Goal: Task Accomplishment & Management: Manage account settings

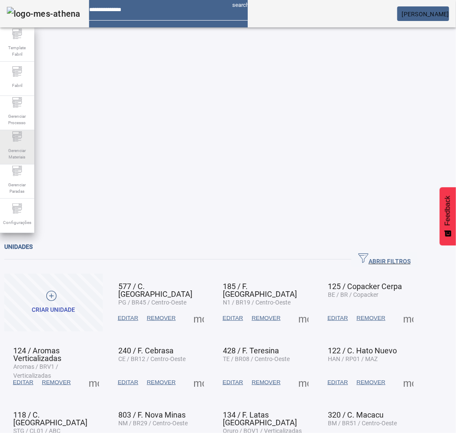
click at [21, 145] on span "Gerenciar Materiais" at bounding box center [17, 154] width 26 height 18
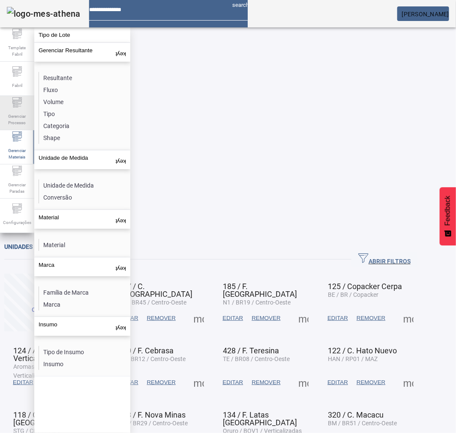
click at [9, 103] on div "Gerenciar Processo" at bounding box center [17, 113] width 34 height 34
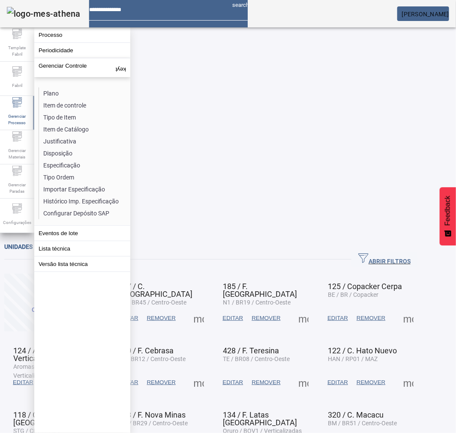
click at [71, 161] on li "Especificação" at bounding box center [84, 165] width 91 height 12
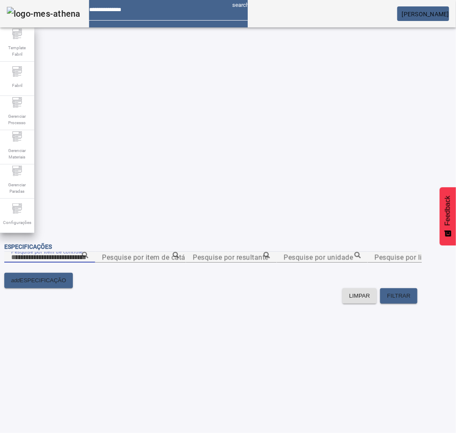
click at [88, 252] on input "Pesquise por item de controle" at bounding box center [49, 257] width 77 height 10
paste input "**********"
click at [88, 252] on icon at bounding box center [85, 255] width 6 height 6
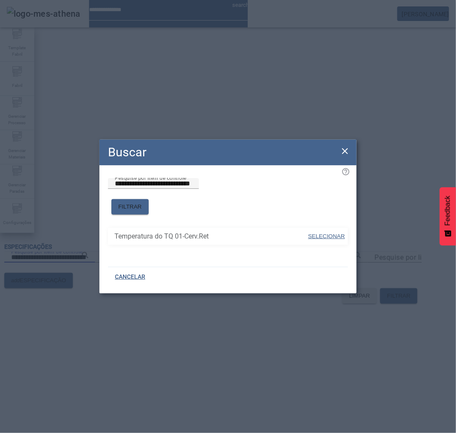
drag, startPoint x: 328, startPoint y: 227, endPoint x: 344, endPoint y: 228, distance: 16.3
click at [329, 233] on span "SELECIONAR" at bounding box center [326, 236] width 37 height 6
type input "**********"
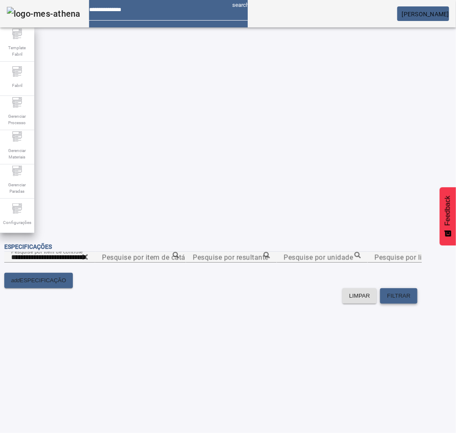
click at [410, 292] on span "FILTRAR" at bounding box center [399, 296] width 24 height 9
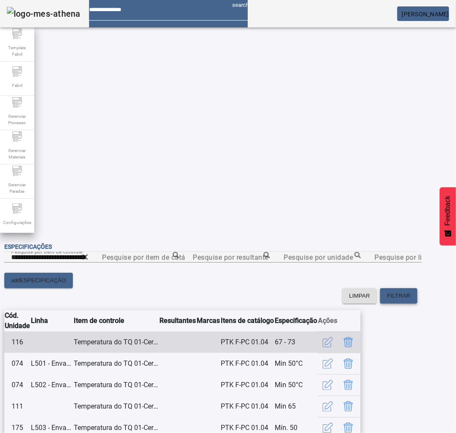
scroll to position [105, 0]
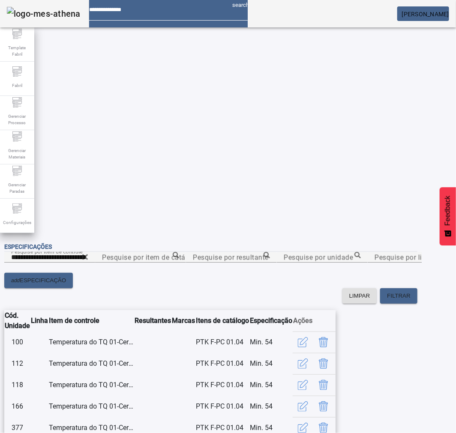
scroll to position [41, 0]
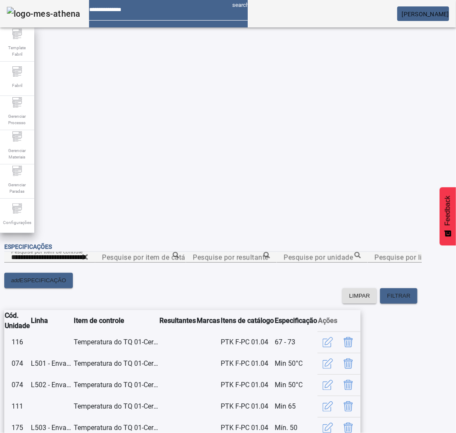
scroll to position [105, 0]
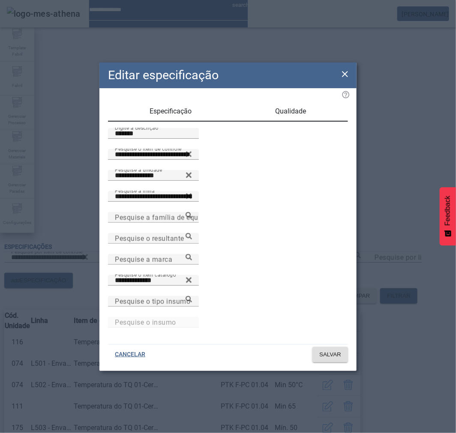
click at [343, 75] on icon at bounding box center [345, 74] width 10 height 10
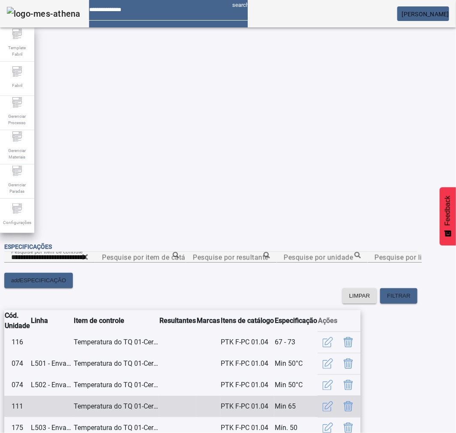
click at [333, 337] on icon "button" at bounding box center [327, 342] width 10 height 10
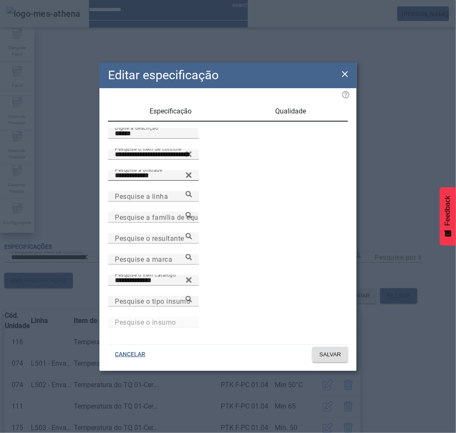
click at [191, 178] on icon at bounding box center [189, 175] width 6 height 6
click at [292, 113] on span "Qualidade" at bounding box center [290, 111] width 31 height 7
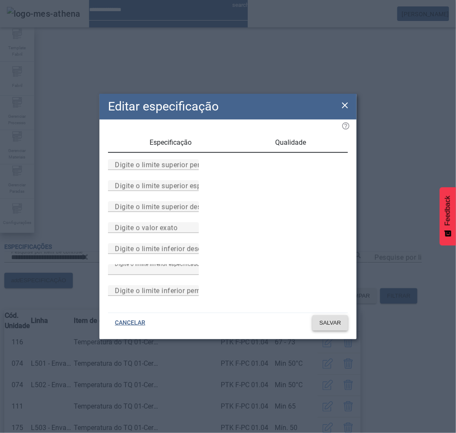
click at [331, 327] on span "SALVAR" at bounding box center [330, 323] width 22 height 9
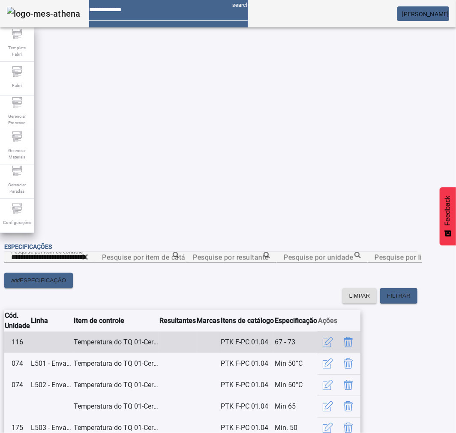
click at [353, 337] on icon "Delete" at bounding box center [348, 342] width 10 height 10
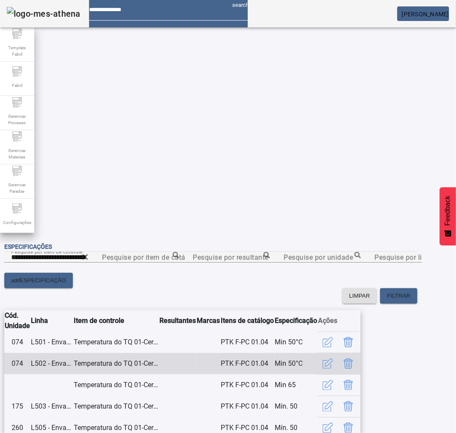
click at [348, 362] on icon "Delete" at bounding box center [348, 365] width 0 height 6
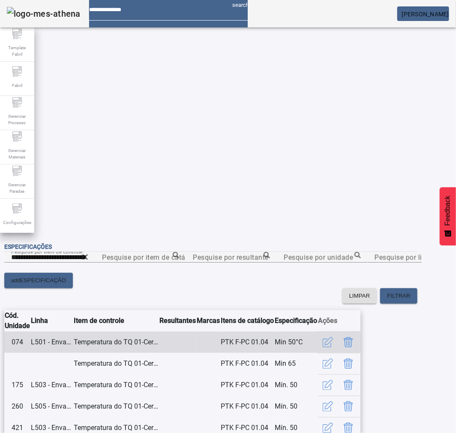
click at [333, 337] on icon "button" at bounding box center [327, 342] width 10 height 10
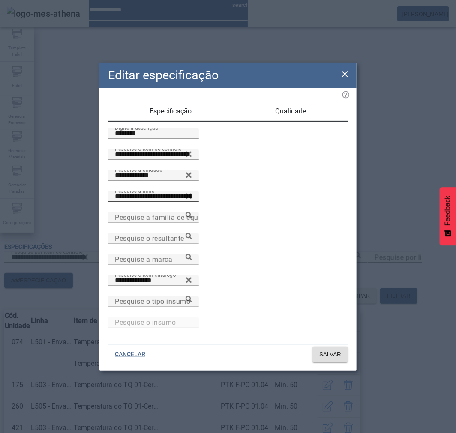
click at [191, 199] on icon at bounding box center [189, 196] width 6 height 6
click at [327, 350] on span "SALVAR" at bounding box center [330, 354] width 22 height 9
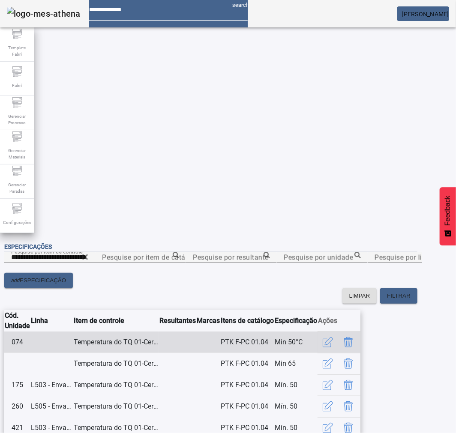
click at [333, 337] on icon "button" at bounding box center [327, 342] width 10 height 10
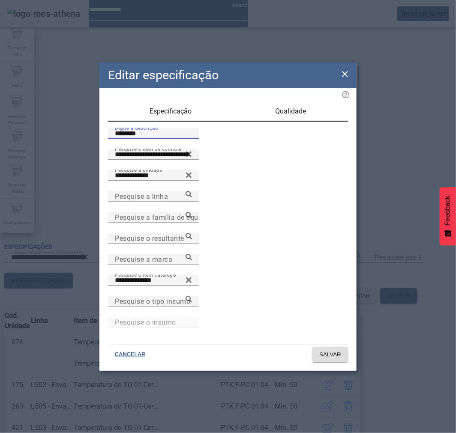
click at [151, 139] on input "********" at bounding box center [153, 133] width 77 height 10
drag, startPoint x: 119, startPoint y: 147, endPoint x: 125, endPoint y: 148, distance: 6.9
click at [122, 139] on input "******" at bounding box center [153, 133] width 77 height 10
type input "*******"
click at [331, 350] on span "SALVAR" at bounding box center [330, 354] width 22 height 9
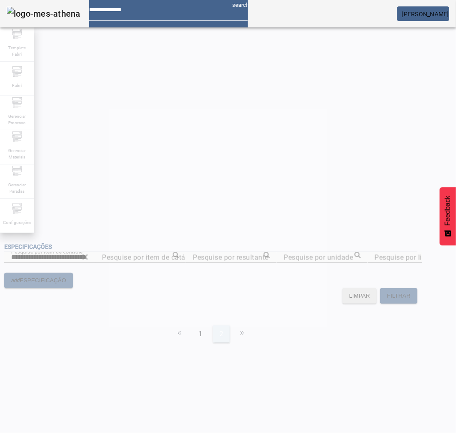
scroll to position [0, 0]
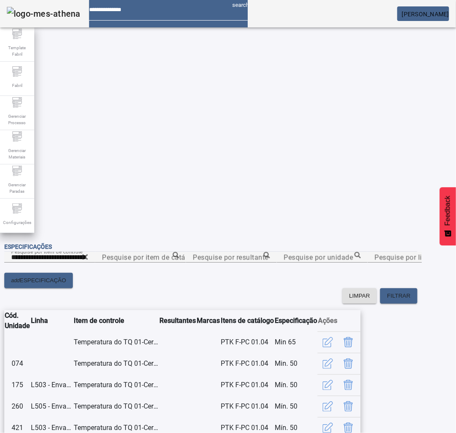
scroll to position [105, 0]
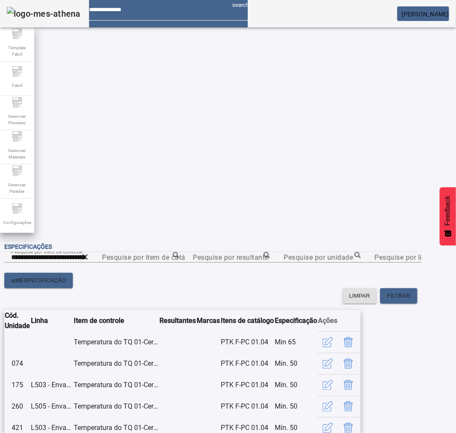
scroll to position [105, 0]
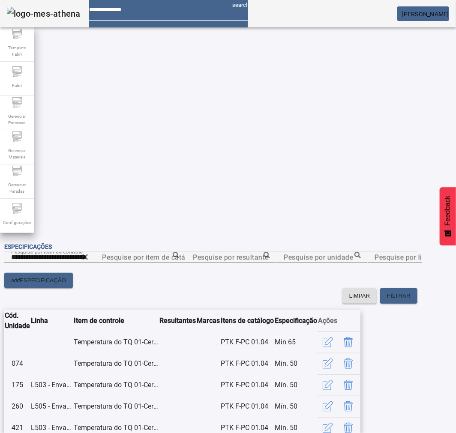
scroll to position [105, 0]
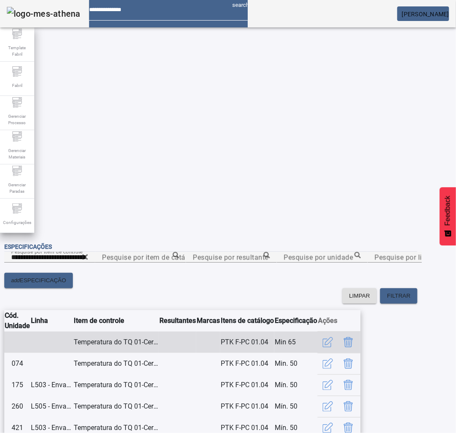
click at [333, 337] on icon "button" at bounding box center [327, 342] width 10 height 10
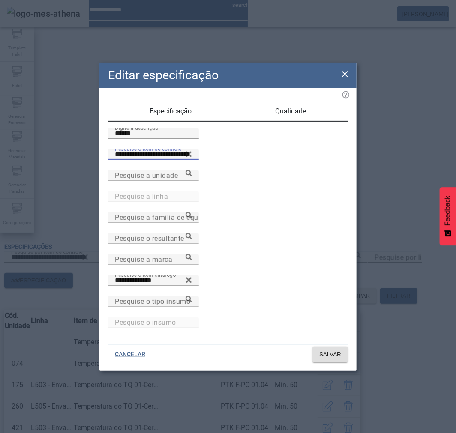
drag, startPoint x: 216, startPoint y: 182, endPoint x: 78, endPoint y: 183, distance: 137.9
click at [78, 183] on div "**********" at bounding box center [228, 216] width 456 height 433
click at [341, 79] on icon at bounding box center [345, 74] width 10 height 10
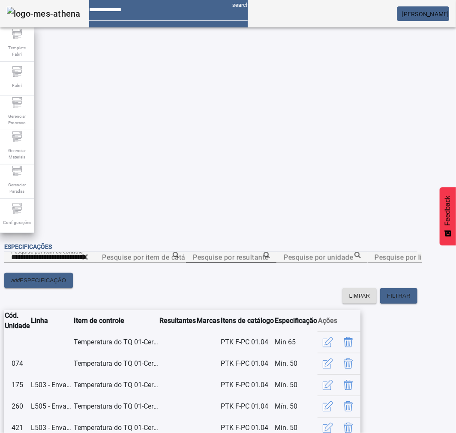
scroll to position [0, 0]
click at [88, 252] on input "**********" at bounding box center [49, 257] width 77 height 10
type input "*"
paste input "**********"
type input "**********"
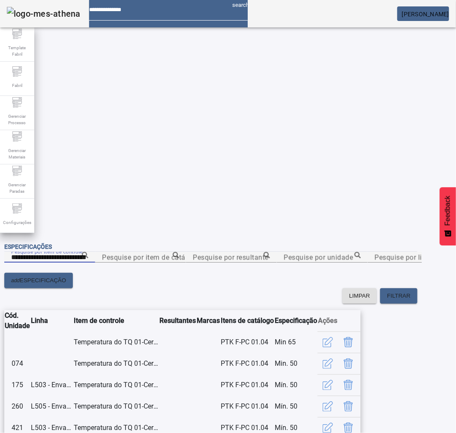
click at [410, 292] on span "FILTRAR" at bounding box center [399, 296] width 24 height 9
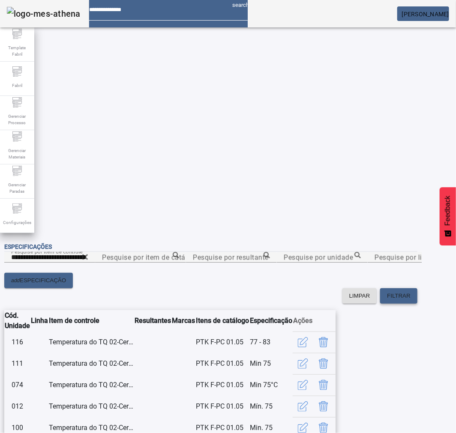
scroll to position [105, 0]
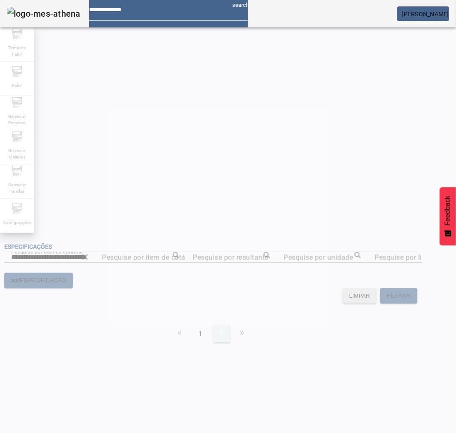
scroll to position [0, 0]
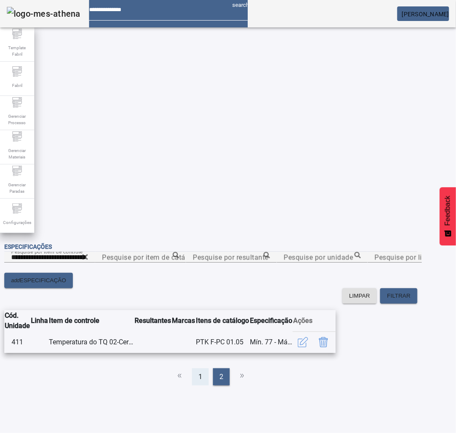
click at [208, 368] on div "1" at bounding box center [200, 376] width 17 height 17
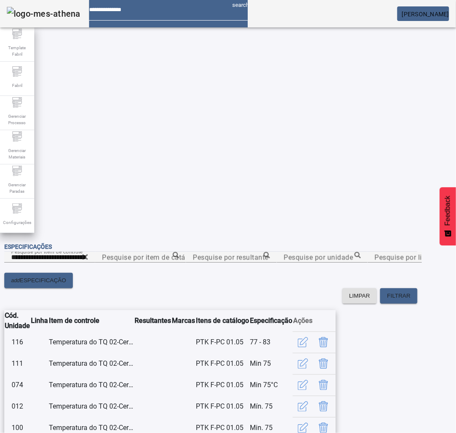
scroll to position [105, 0]
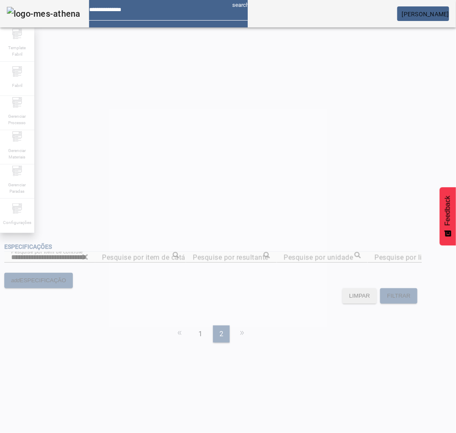
scroll to position [0, 0]
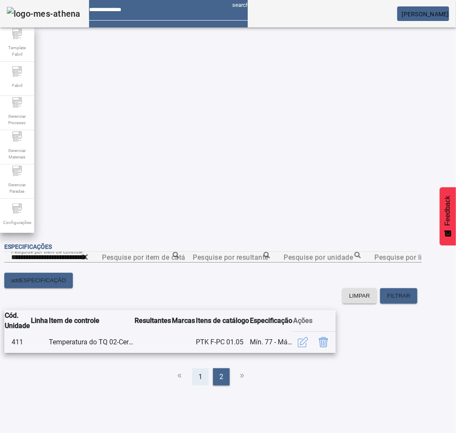
click at [202, 372] on span "1" at bounding box center [200, 377] width 4 height 10
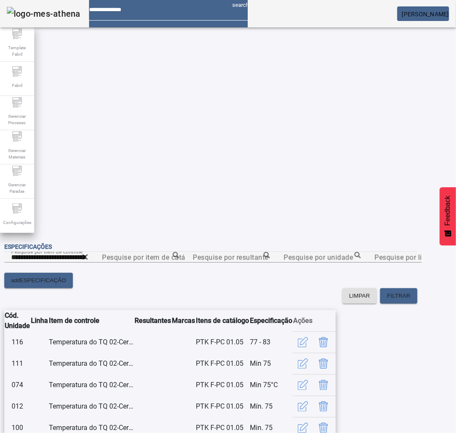
scroll to position [105, 0]
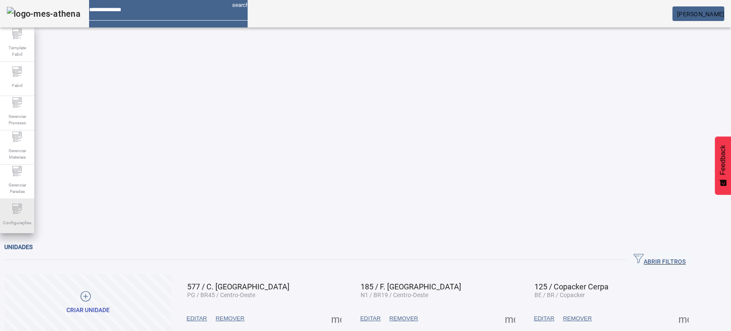
click at [14, 230] on div "Configurações" at bounding box center [17, 216] width 34 height 34
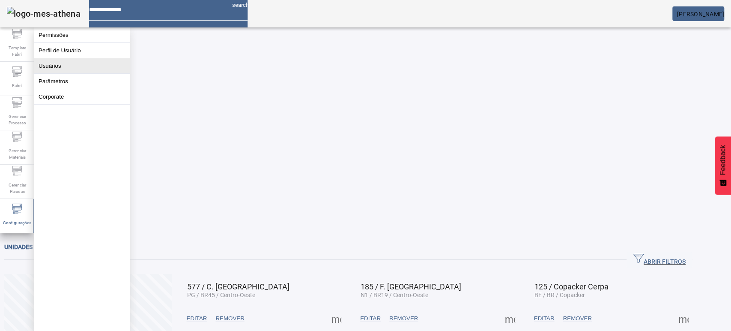
click at [57, 73] on button "Usuários" at bounding box center [82, 65] width 96 height 15
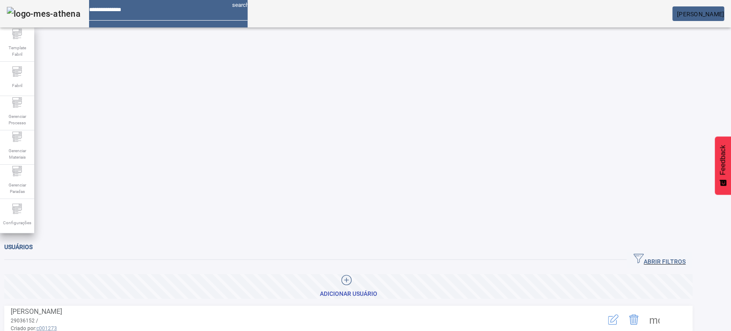
click at [677, 253] on span "ABRIR FILTROS" at bounding box center [659, 259] width 52 height 13
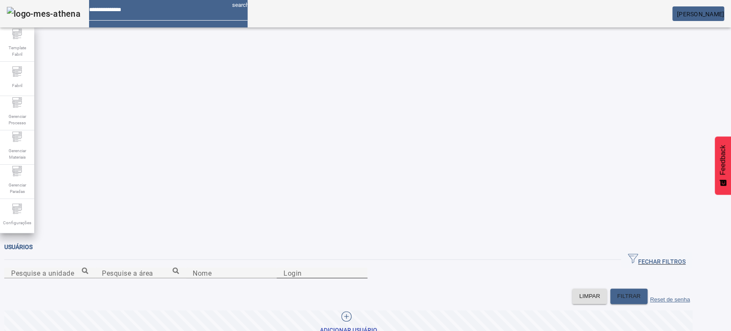
click at [360, 268] on input "Login" at bounding box center [321, 273] width 77 height 10
type input "********"
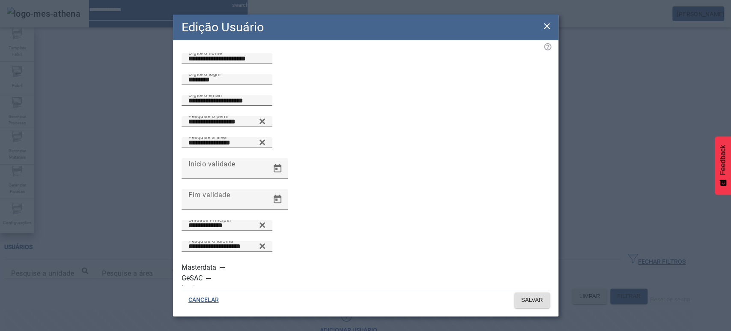
click at [265, 106] on input "**********" at bounding box center [226, 100] width 77 height 10
type input "**********"
click at [523, 295] on span "SALVAR" at bounding box center [532, 299] width 22 height 9
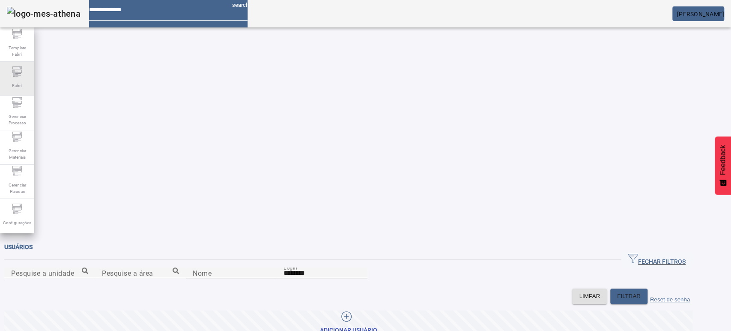
click at [21, 83] on span "Fabril" at bounding box center [16, 86] width 15 height 12
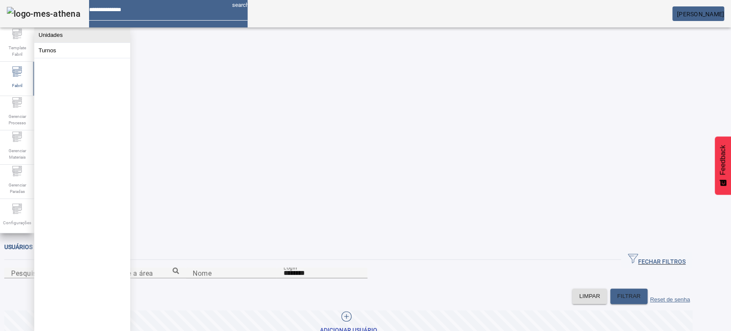
click at [67, 40] on button "Unidades" at bounding box center [82, 34] width 96 height 15
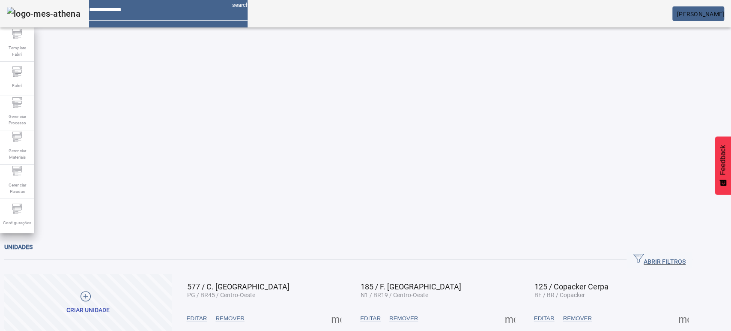
click at [685, 253] on span "ABRIR FILTROS" at bounding box center [659, 259] width 52 height 13
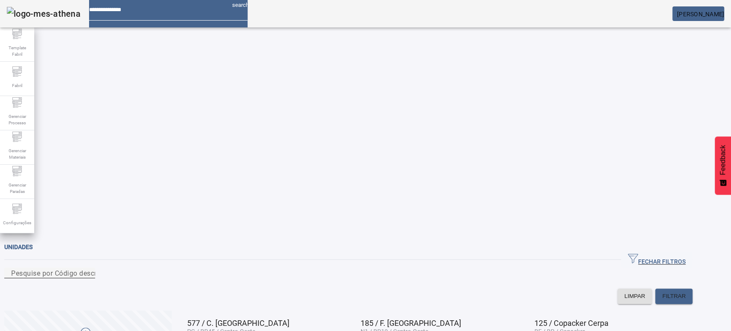
click at [88, 268] on input "Pesquise por Código descrição ou sigla" at bounding box center [49, 273] width 77 height 10
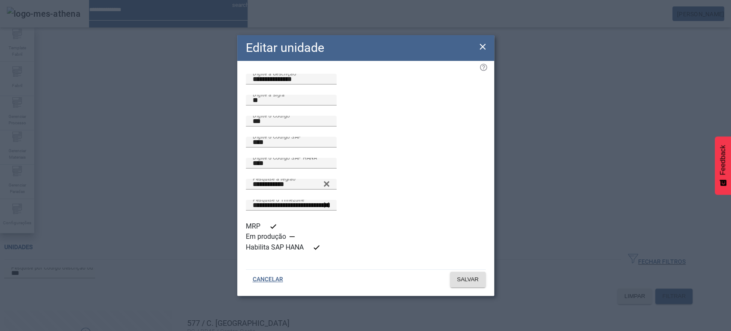
click at [481, 52] on icon at bounding box center [482, 47] width 10 height 10
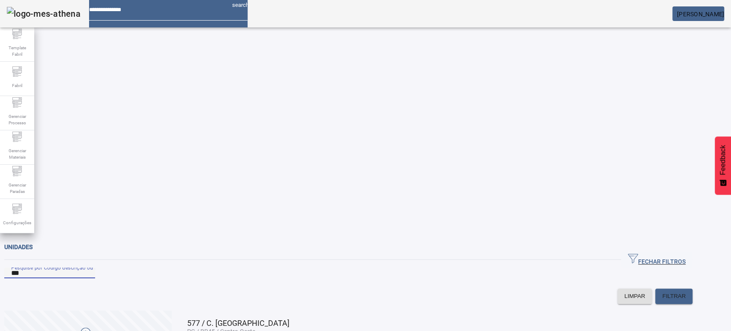
click at [71, 268] on input "***" at bounding box center [49, 273] width 77 height 10
type input "***"
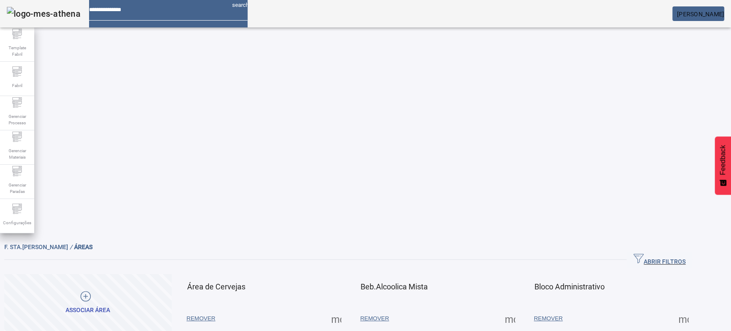
click at [346, 308] on span at bounding box center [336, 318] width 21 height 21
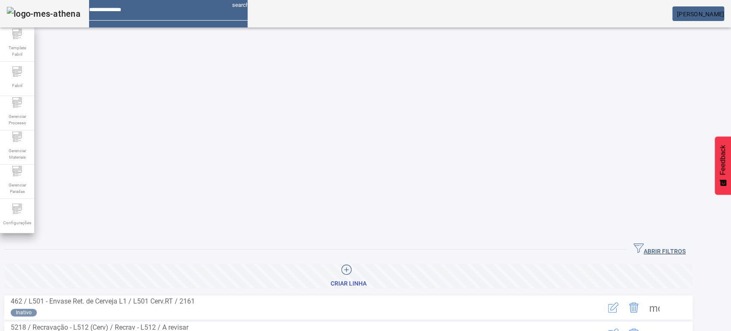
drag, startPoint x: 691, startPoint y: 44, endPoint x: 544, endPoint y: 55, distance: 147.7
click at [685, 243] on span "ABRIR FILTROS" at bounding box center [659, 249] width 52 height 13
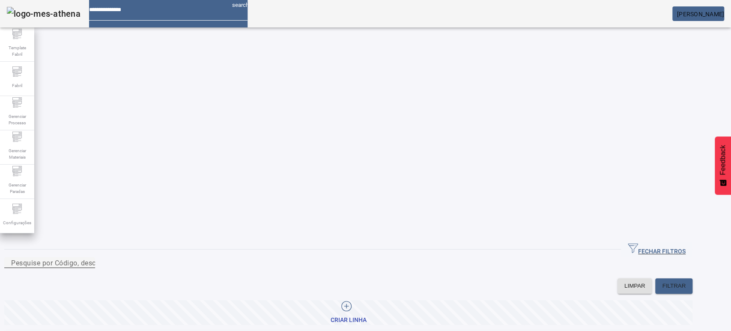
click at [88, 257] on input "Pesquise por Código, descrição, descrição abreviada ou descrição SAP" at bounding box center [49, 262] width 77 height 10
type input "***"
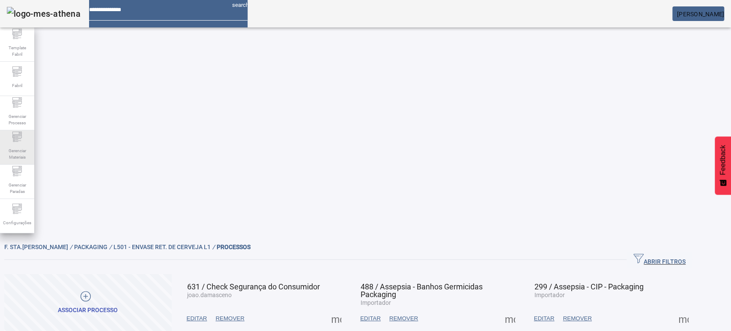
click at [16, 134] on icon at bounding box center [16, 132] width 9 height 3
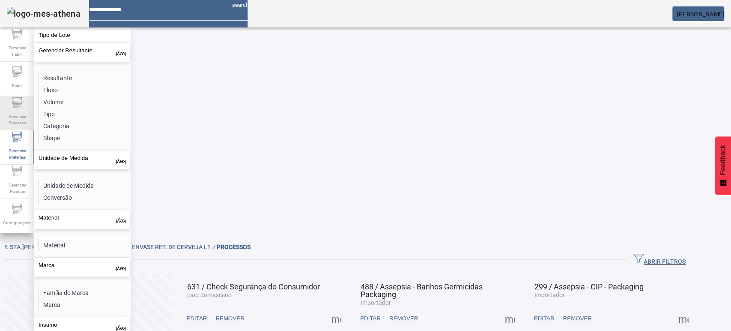
click at [19, 113] on span "Gerenciar Processo" at bounding box center [17, 119] width 26 height 18
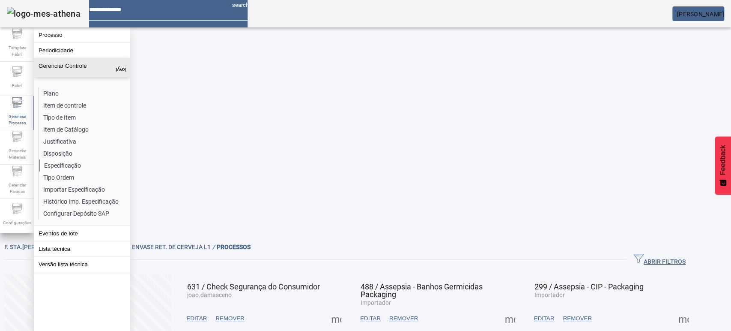
click at [64, 164] on li "Especificação" at bounding box center [84, 165] width 91 height 12
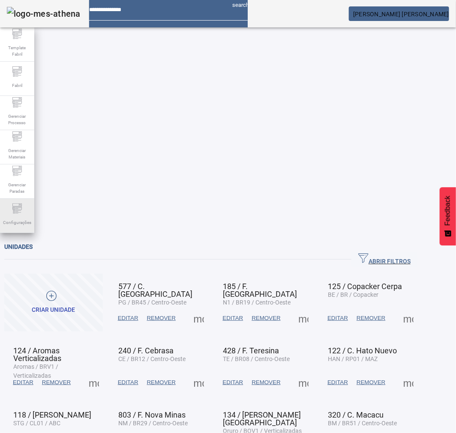
click at [22, 217] on span "Configurações" at bounding box center [16, 223] width 33 height 12
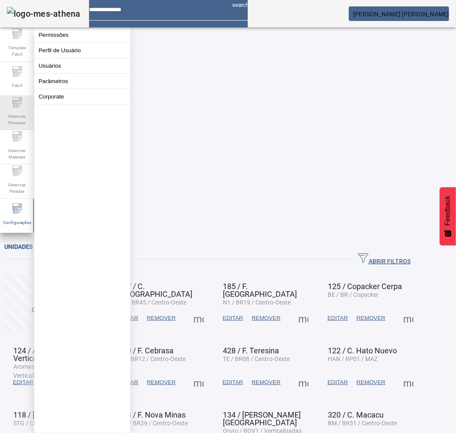
click at [18, 118] on span "Gerenciar Processo" at bounding box center [17, 119] width 26 height 18
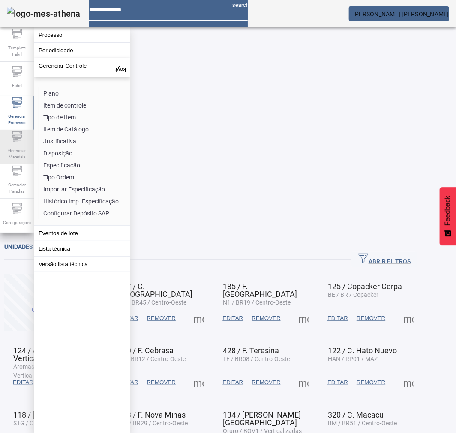
click at [22, 140] on div "Gerenciar Materiais" at bounding box center [17, 147] width 34 height 34
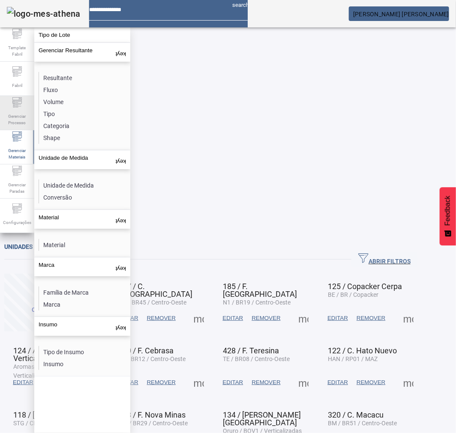
click at [17, 120] on span "Gerenciar Processo" at bounding box center [17, 119] width 26 height 18
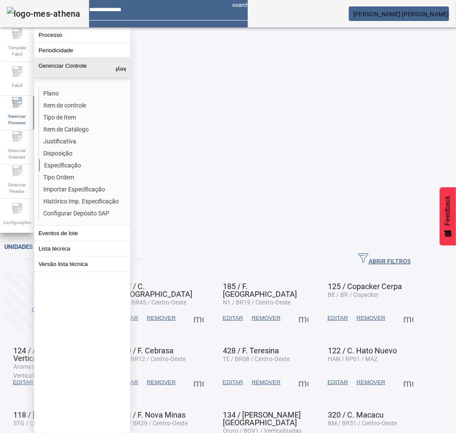
click at [61, 164] on li "Especificação" at bounding box center [84, 165] width 91 height 12
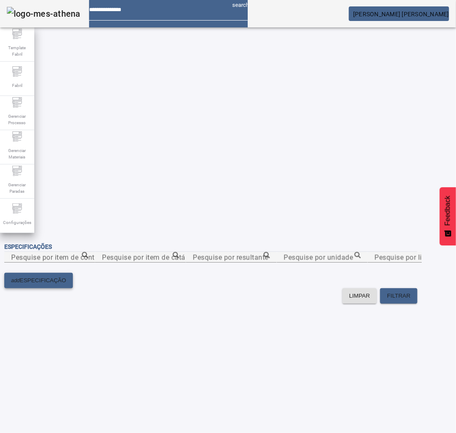
click at [66, 276] on span "ESPECIFICAÇÃO" at bounding box center [43, 280] width 46 height 9
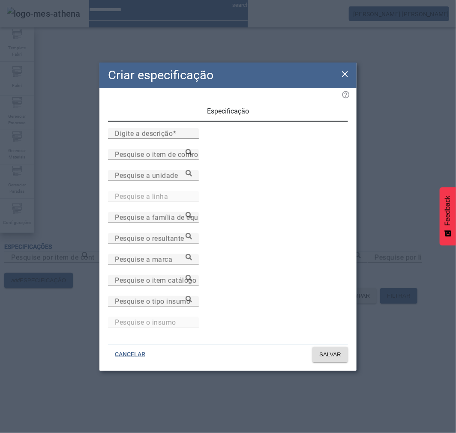
click at [344, 77] on icon at bounding box center [345, 74] width 6 height 6
